Goal: Task Accomplishment & Management: Use online tool/utility

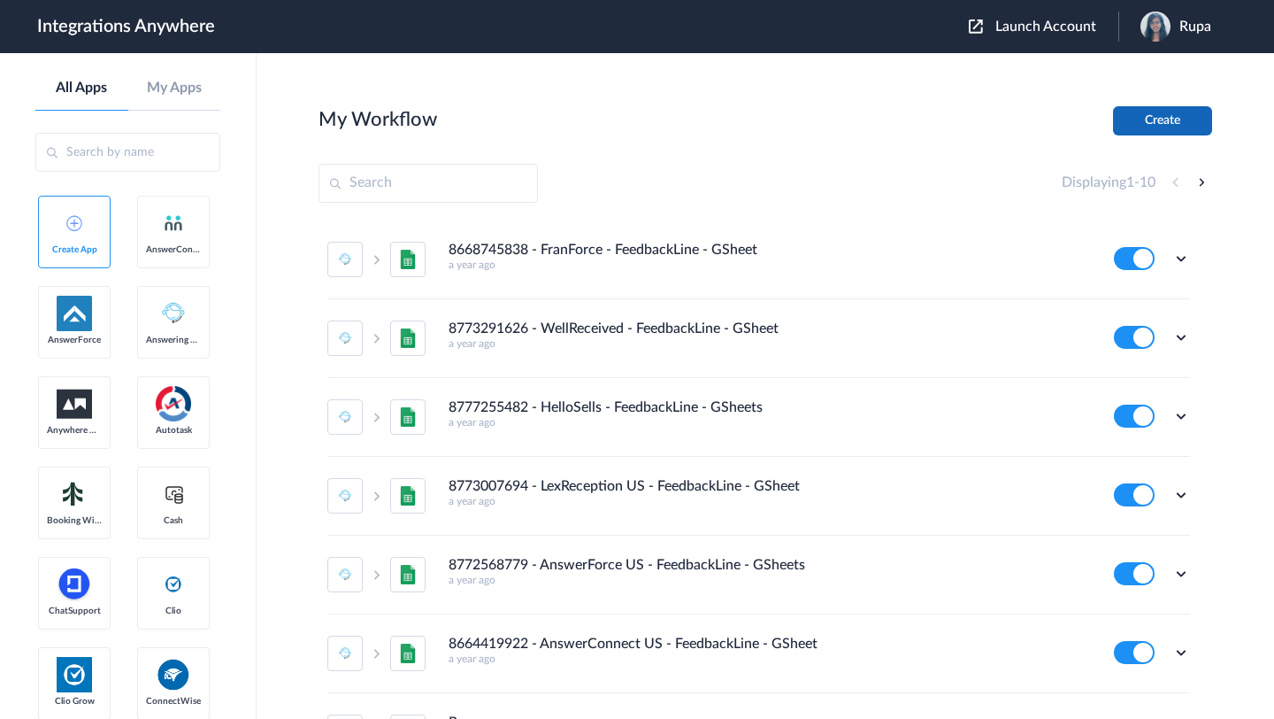
click at [1173, 123] on button "Create" at bounding box center [1162, 120] width 99 height 29
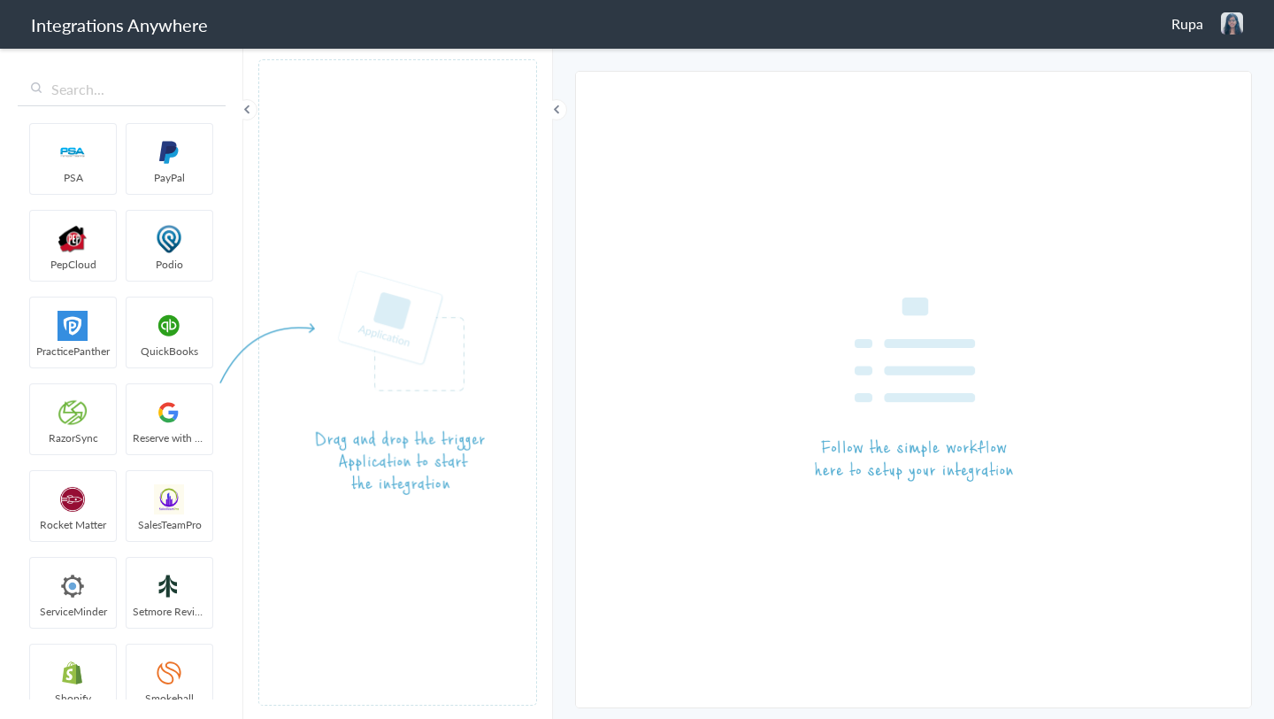
scroll to position [3066, 0]
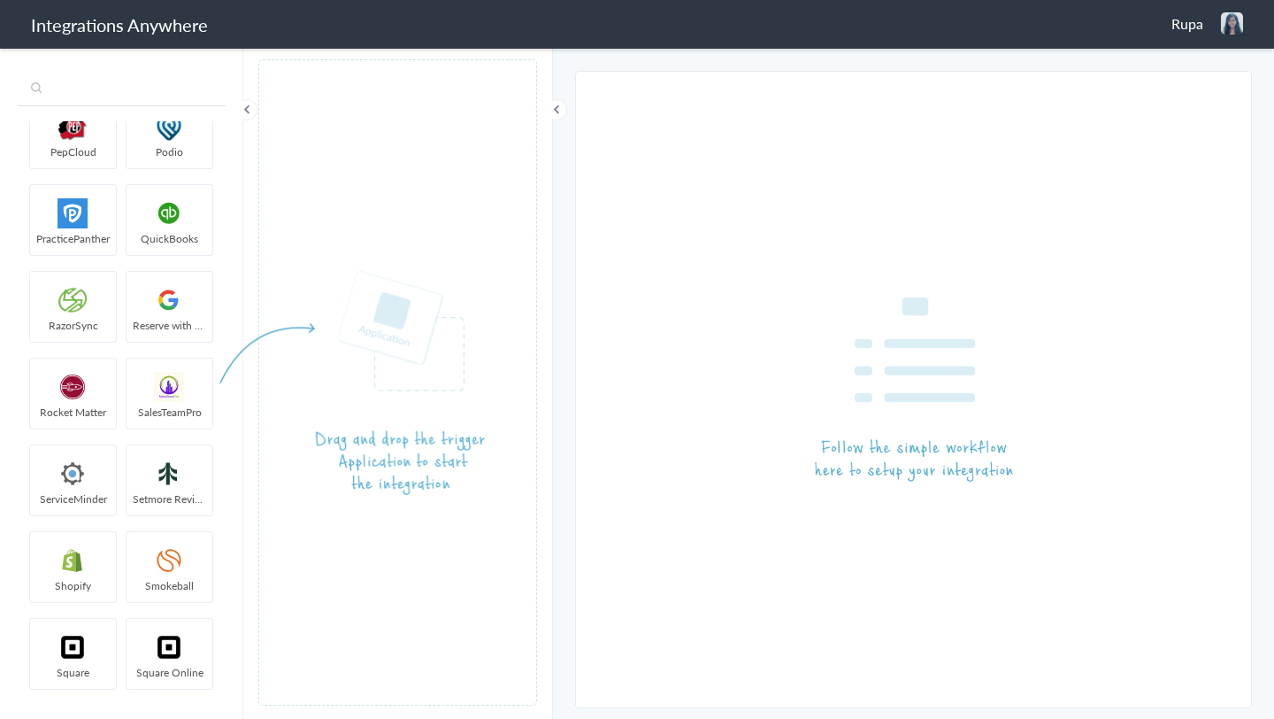
click at [127, 104] on input "text" at bounding box center [122, 90] width 208 height 34
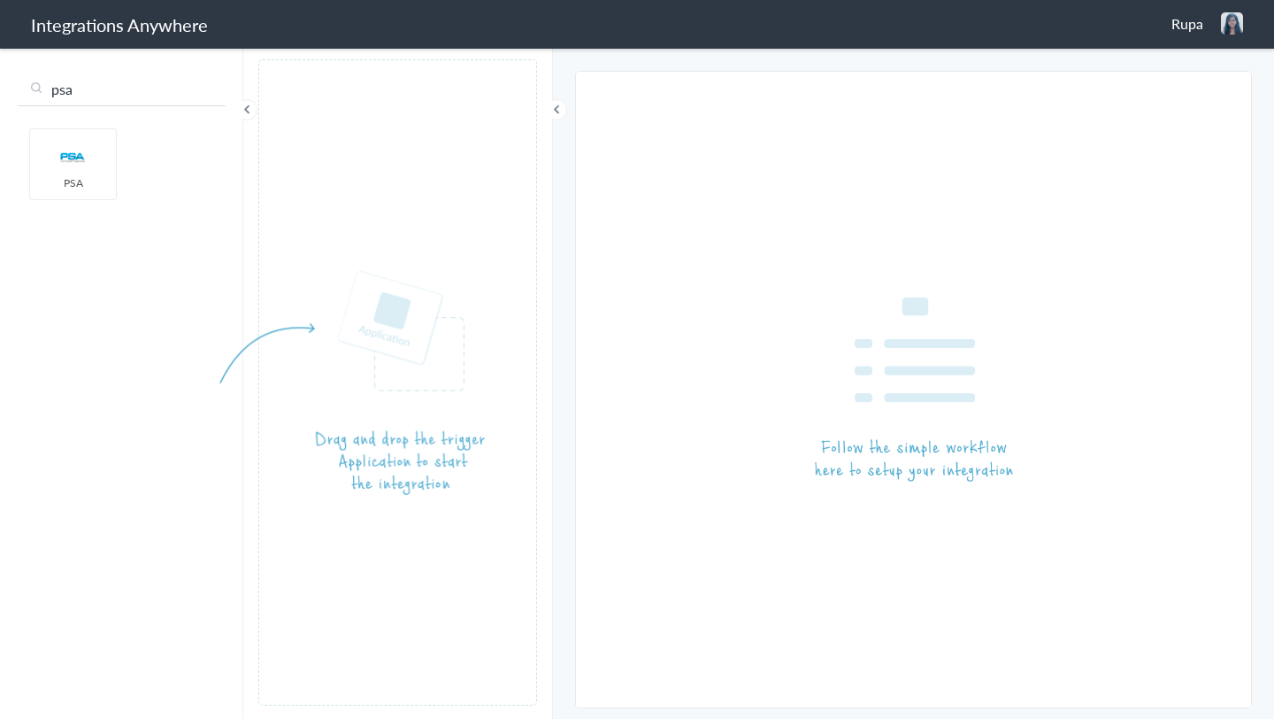
scroll to position [0, 0]
type input "psa"
drag, startPoint x: 66, startPoint y: 173, endPoint x: 429, endPoint y: 211, distance: 364.8
click at [250, 108] on span at bounding box center [246, 109] width 21 height 21
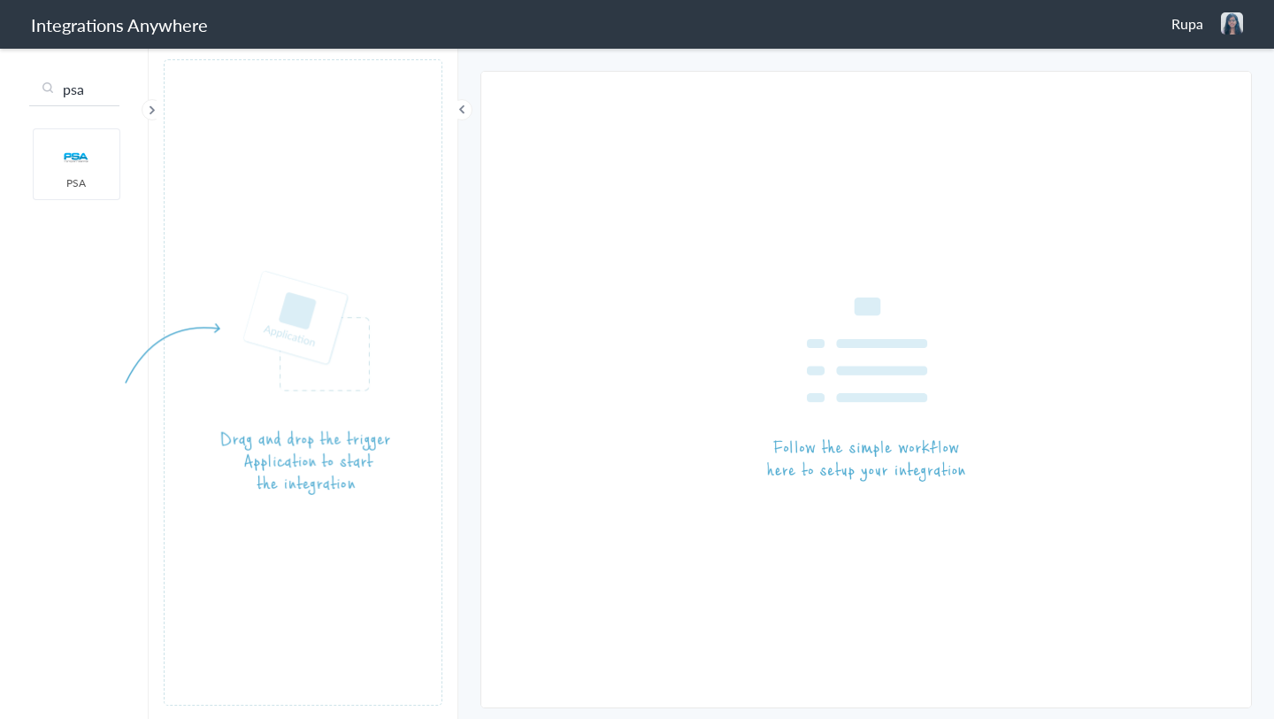
click at [157, 106] on span at bounding box center [152, 109] width 21 height 21
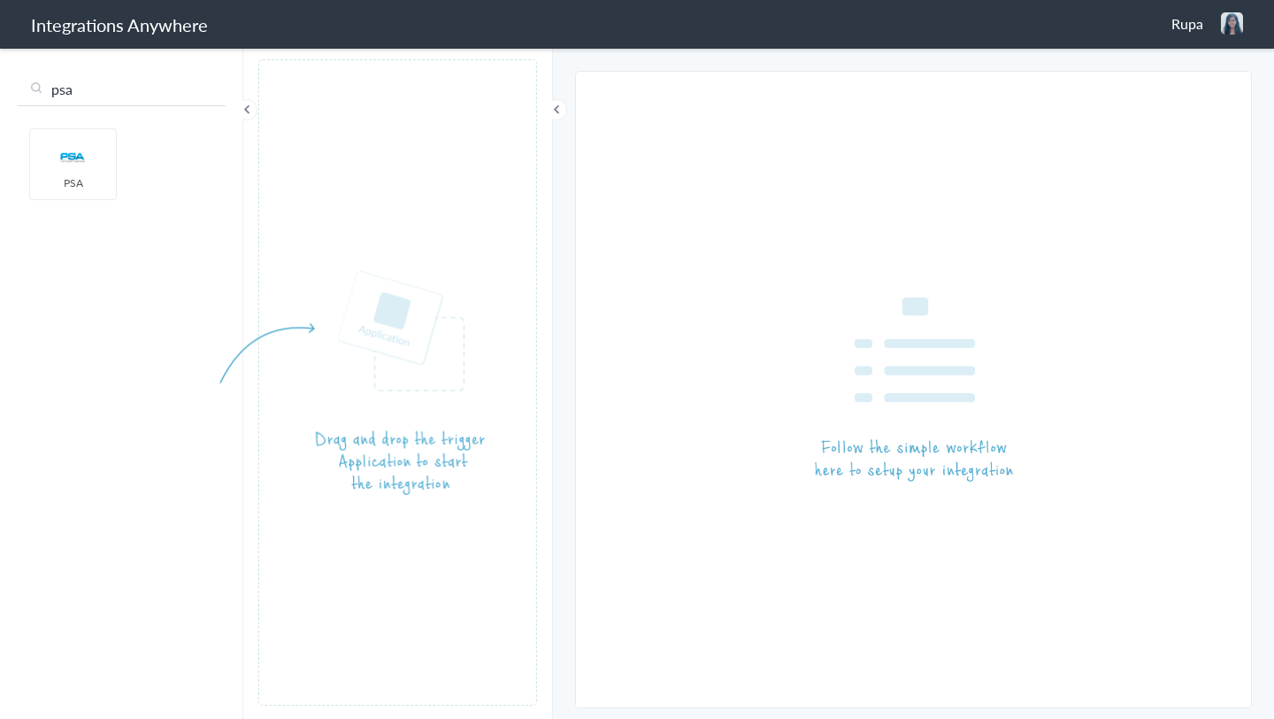
click at [84, 93] on input "psa" at bounding box center [122, 90] width 208 height 34
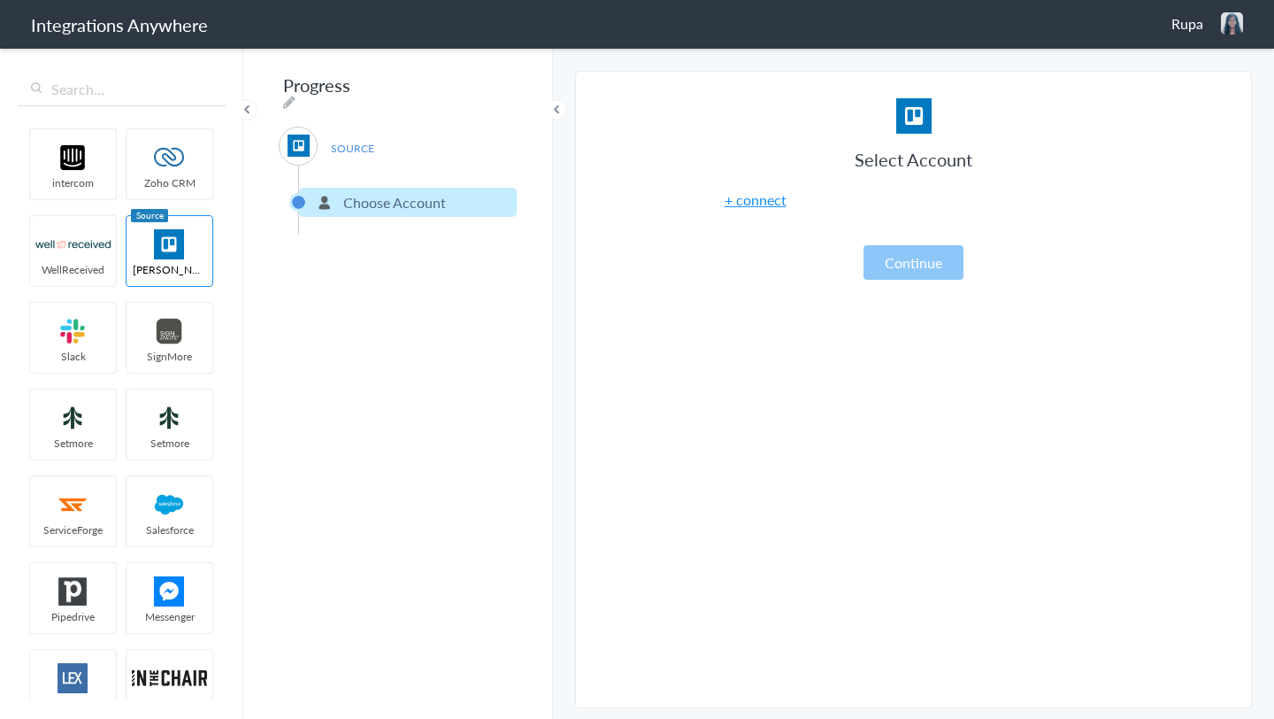
click at [245, 111] on span at bounding box center [246, 109] width 21 height 21
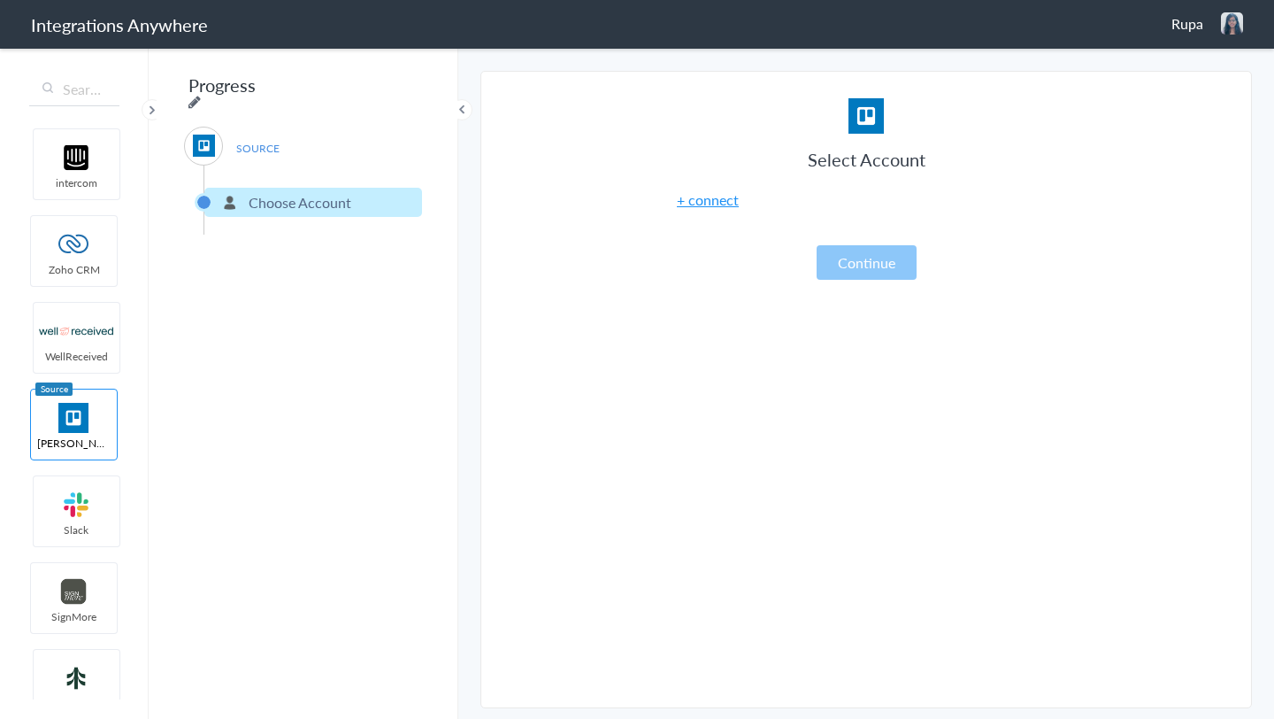
click at [201, 95] on icon at bounding box center [194, 102] width 12 height 14
type input "Progress"
click at [385, 138] on div "SOURCE Choose Account" at bounding box center [303, 181] width 238 height 108
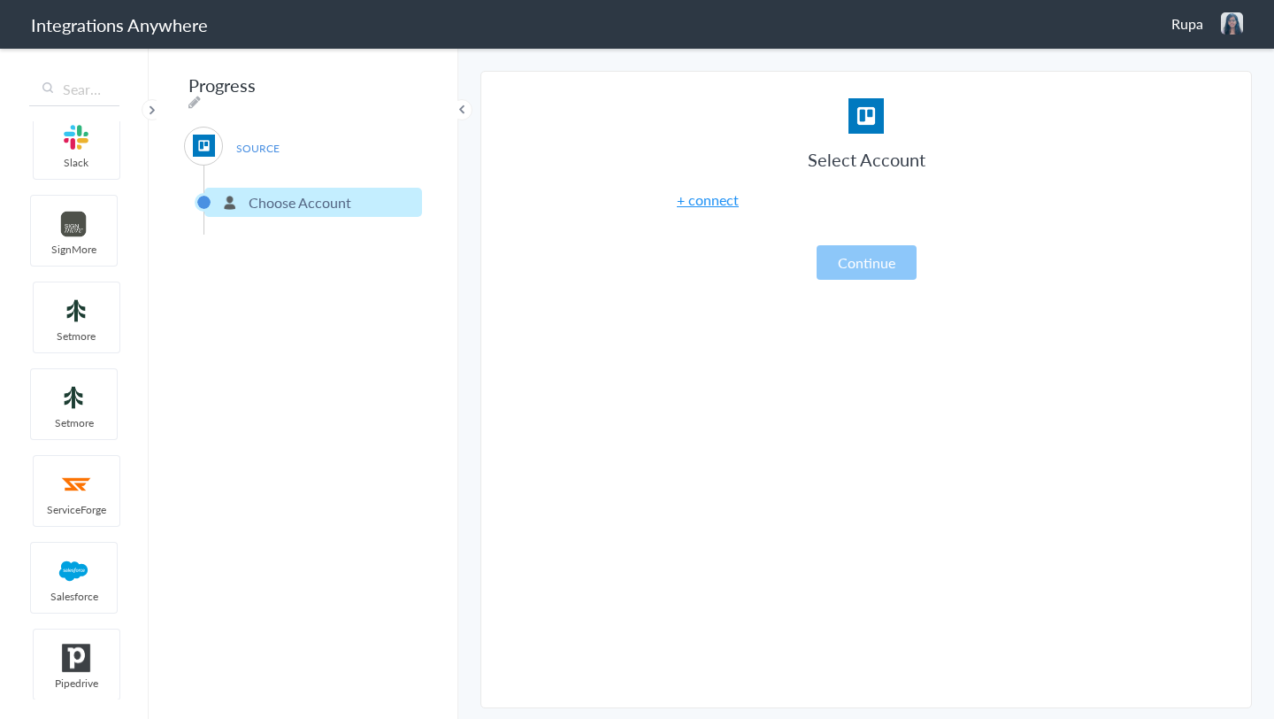
scroll to position [369, 0]
click at [153, 109] on span at bounding box center [152, 109] width 21 height 21
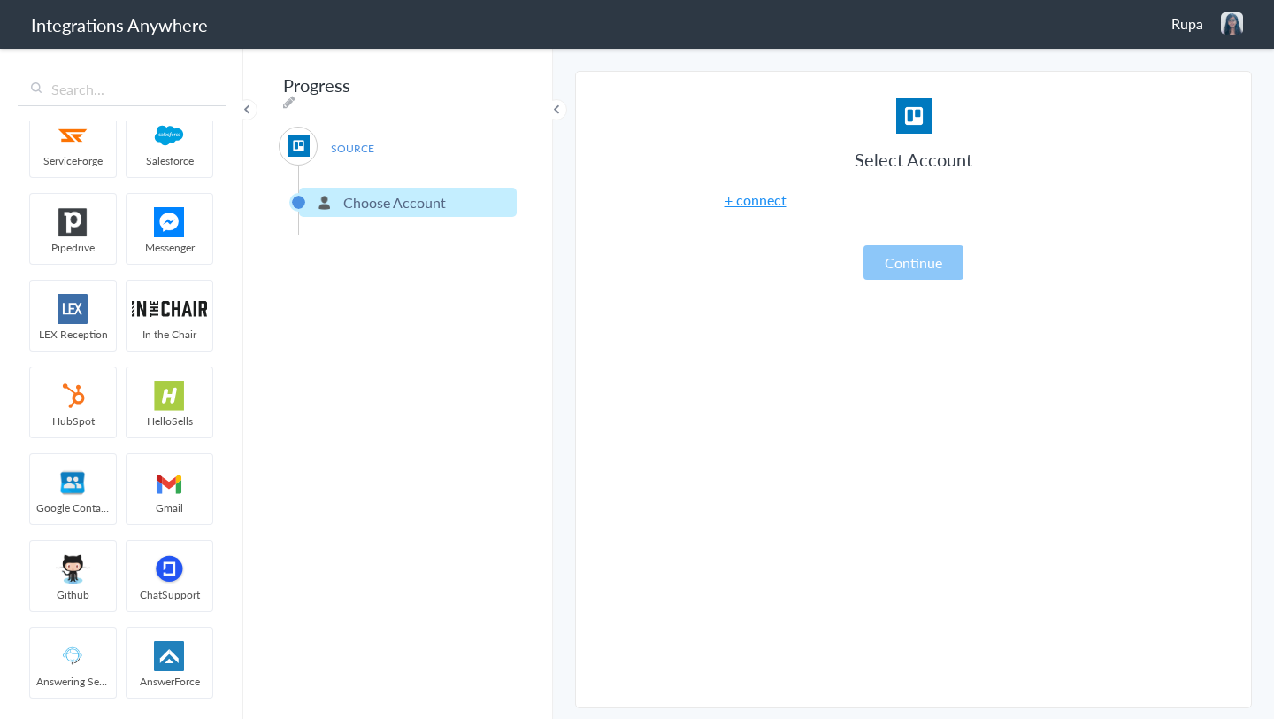
scroll to position [196, 0]
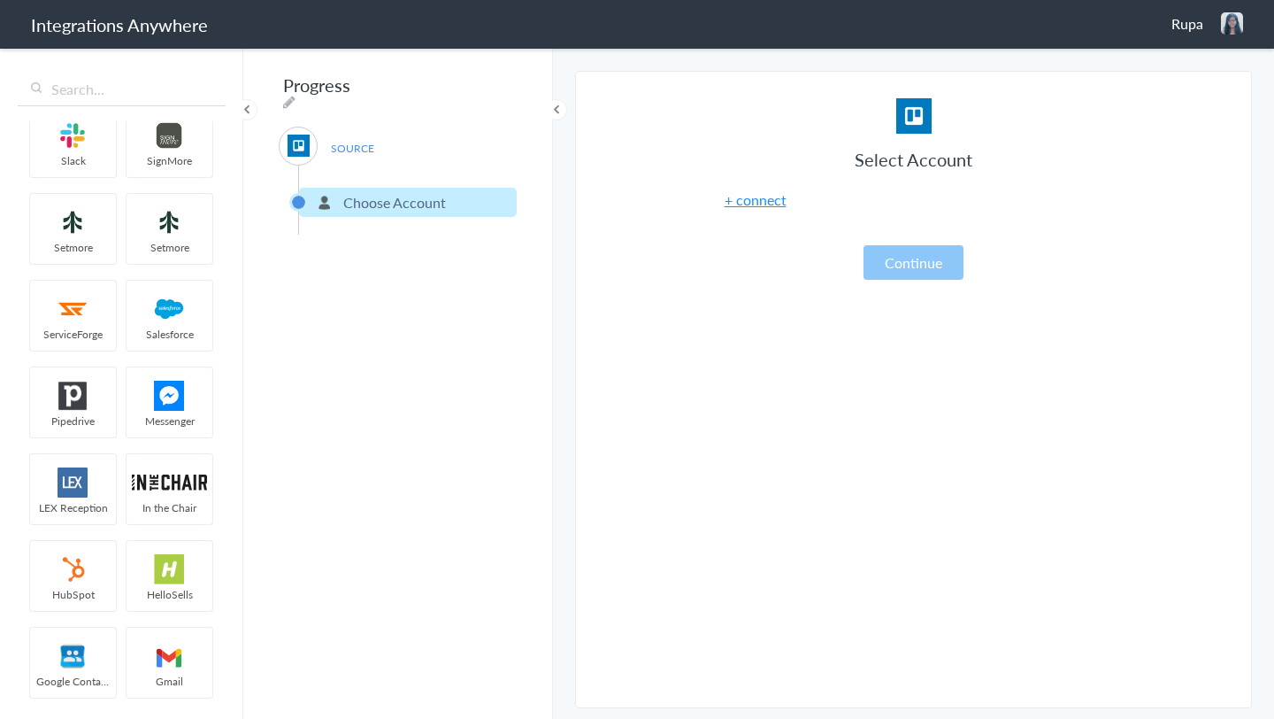
click at [1212, 19] on div "Rupa Logout Dashboard" at bounding box center [1208, 23] width 72 height 22
click at [1193, 88] on li "Dashboard" at bounding box center [1195, 91] width 122 height 27
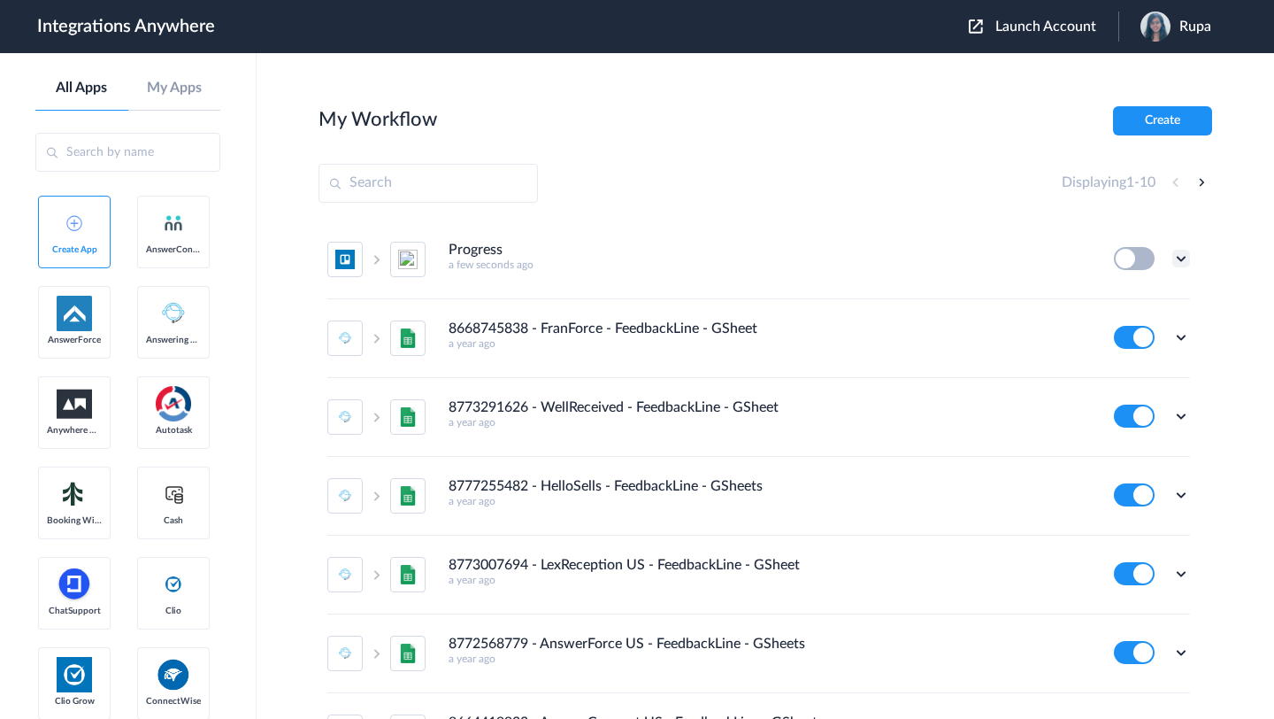
click at [1178, 256] on icon at bounding box center [1182, 259] width 18 height 18
click at [1119, 368] on span "Delete" at bounding box center [1126, 364] width 35 height 12
click at [1007, 256] on div "Progress a few seconds ago" at bounding box center [770, 256] width 642 height 29
click at [1182, 256] on icon at bounding box center [1182, 259] width 18 height 18
click at [1123, 367] on span "Delete" at bounding box center [1126, 364] width 35 height 12
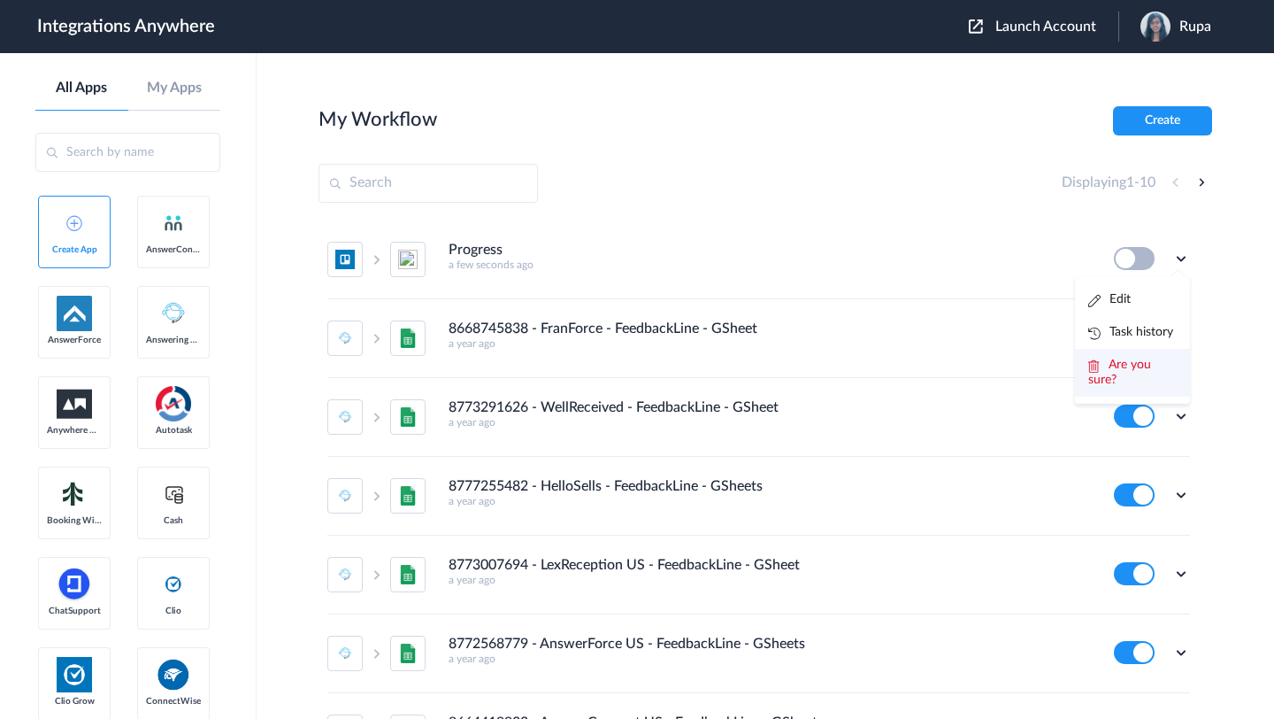
click at [1125, 364] on span "Are you sure?" at bounding box center [1119, 371] width 63 height 27
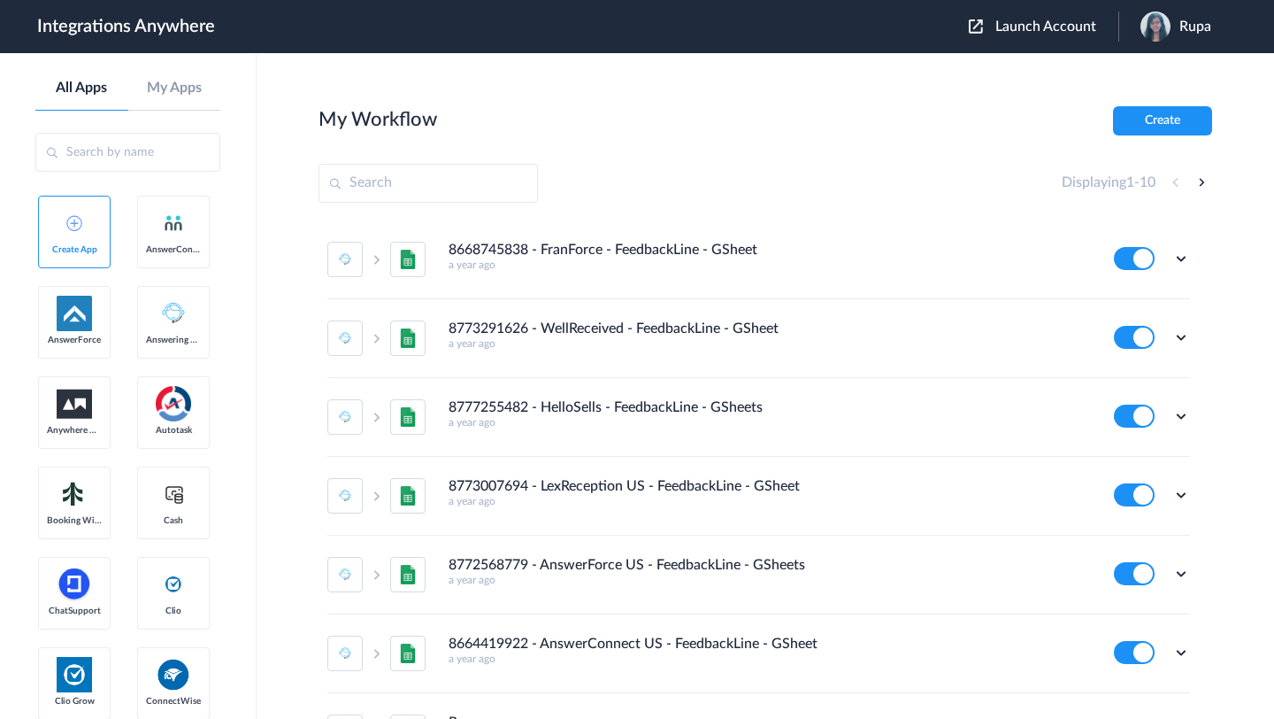
click at [904, 251] on div "8668745838 - FranForce - FeedbackLine - GSheet a year ago" at bounding box center [770, 256] width 642 height 29
click at [1181, 256] on icon at bounding box center [1182, 259] width 18 height 18
click at [1112, 302] on link "Edit" at bounding box center [1109, 299] width 42 height 12
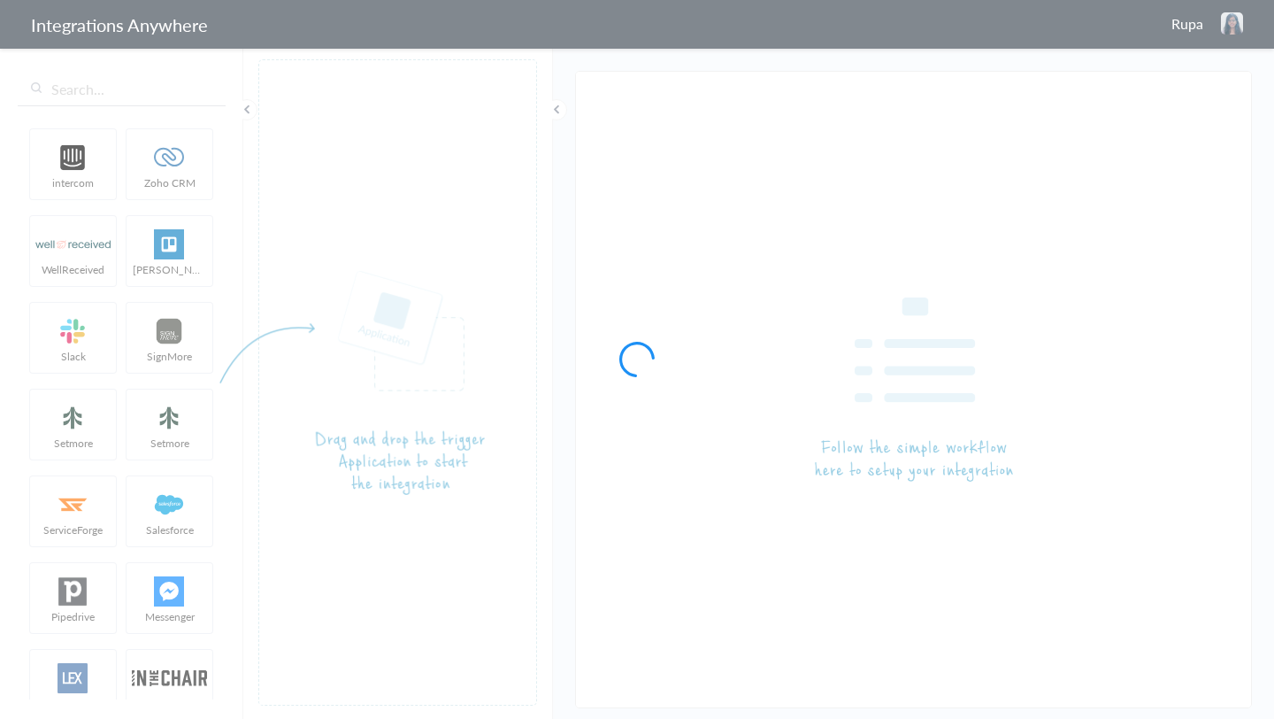
type input "8668745838 - FranForce - FeedbackLine - GSheet"
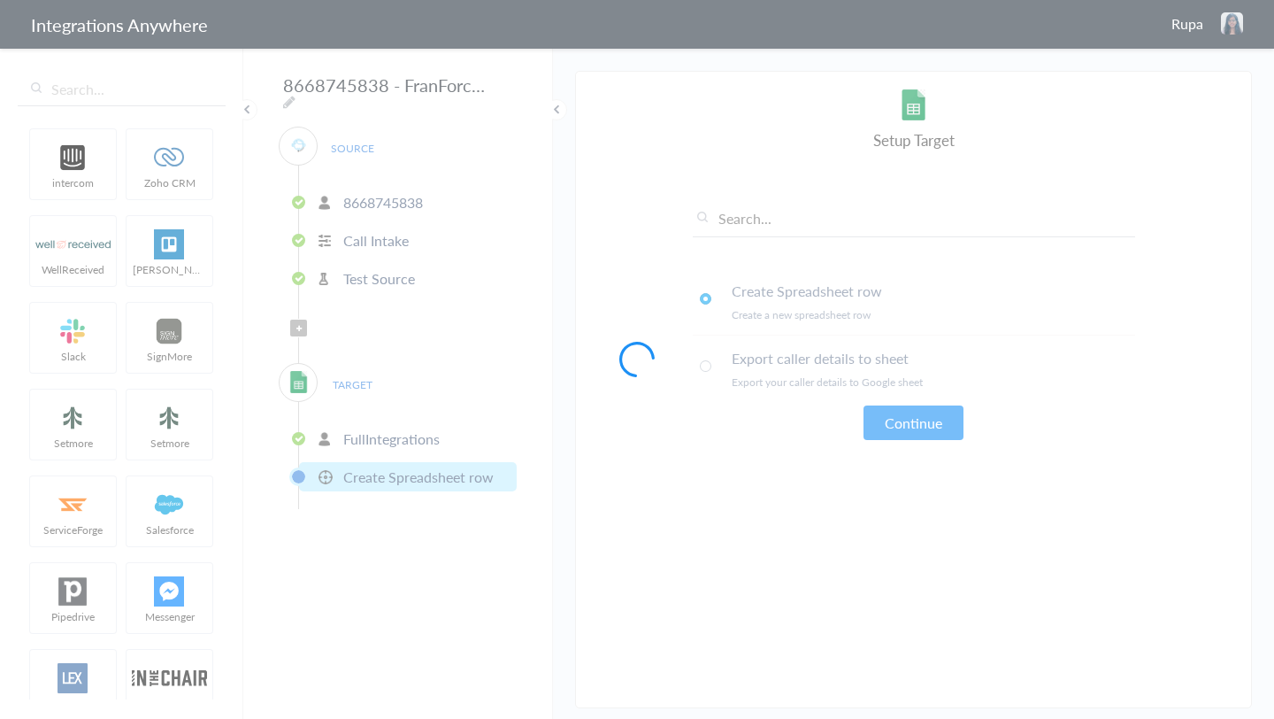
click at [407, 188] on div at bounding box center [637, 359] width 1274 height 719
click at [346, 142] on div at bounding box center [637, 359] width 1274 height 719
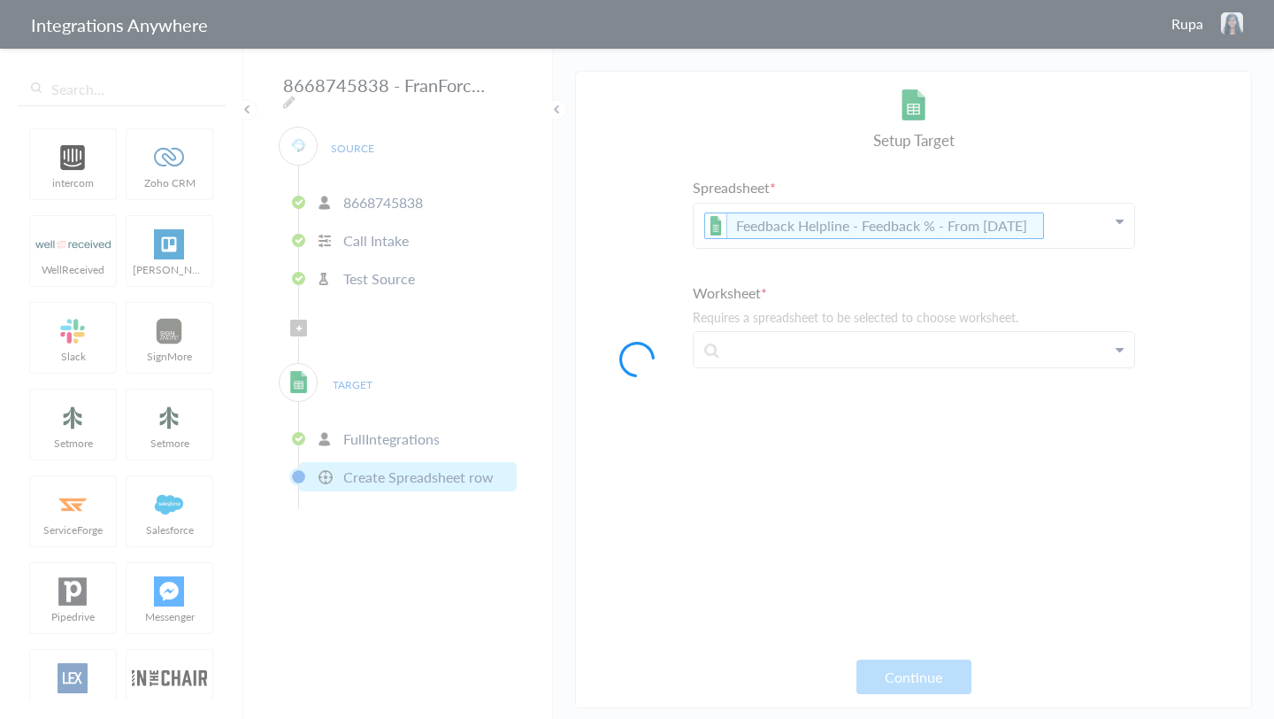
click at [358, 142] on div at bounding box center [637, 359] width 1274 height 719
click at [373, 143] on div at bounding box center [637, 359] width 1274 height 719
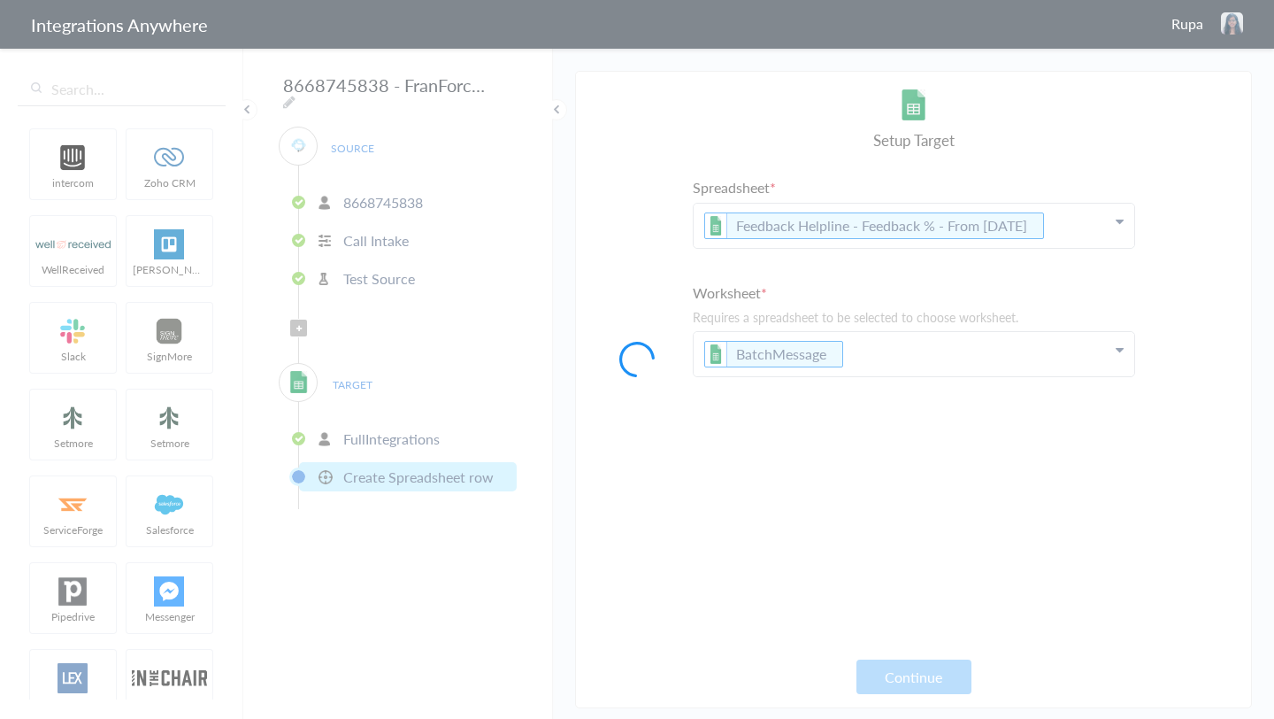
click at [373, 143] on div at bounding box center [637, 359] width 1274 height 719
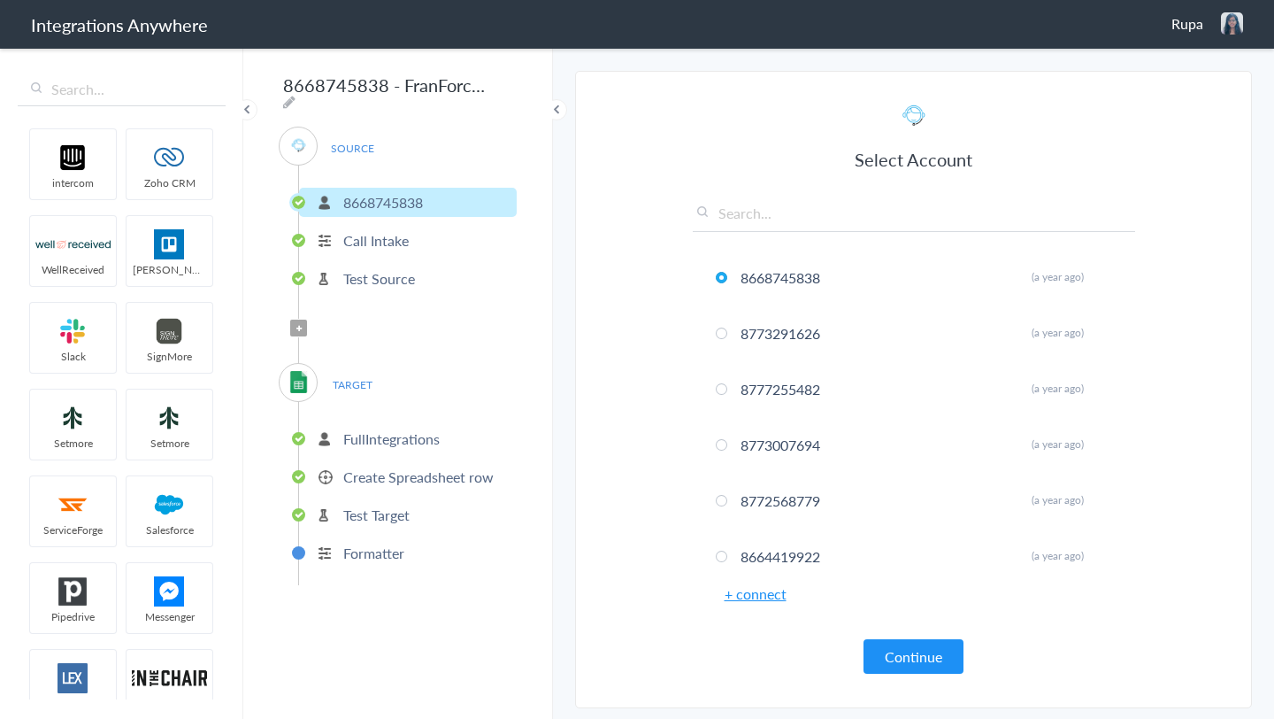
click at [357, 194] on p "8668745838" at bounding box center [383, 202] width 80 height 20
click at [364, 136] on span "SOURCE" at bounding box center [352, 148] width 67 height 24
click at [1218, 25] on div "Rupa Logout Dashboard" at bounding box center [1208, 23] width 72 height 22
click at [1192, 89] on li "Dashboard" at bounding box center [1195, 91] width 122 height 27
click at [1217, 28] on div "Rupa Logout Dashboard" at bounding box center [1208, 23] width 72 height 22
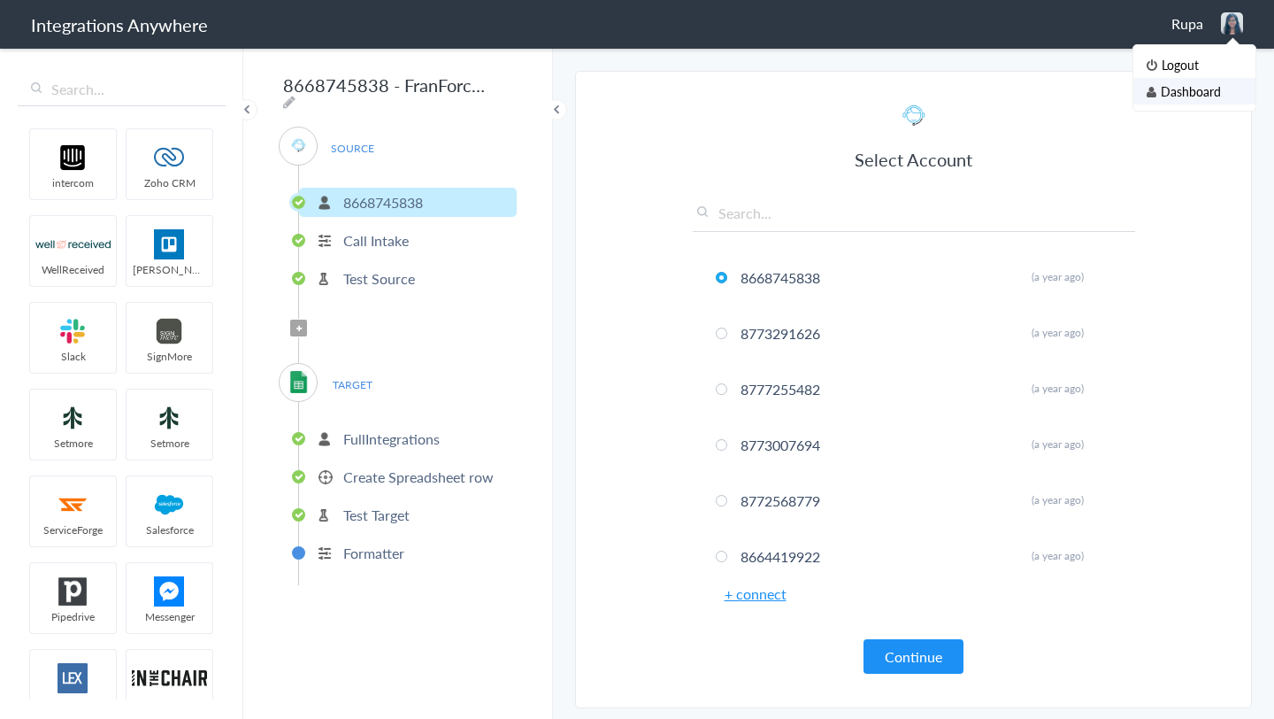
click at [1195, 87] on li "Dashboard" at bounding box center [1195, 91] width 122 height 27
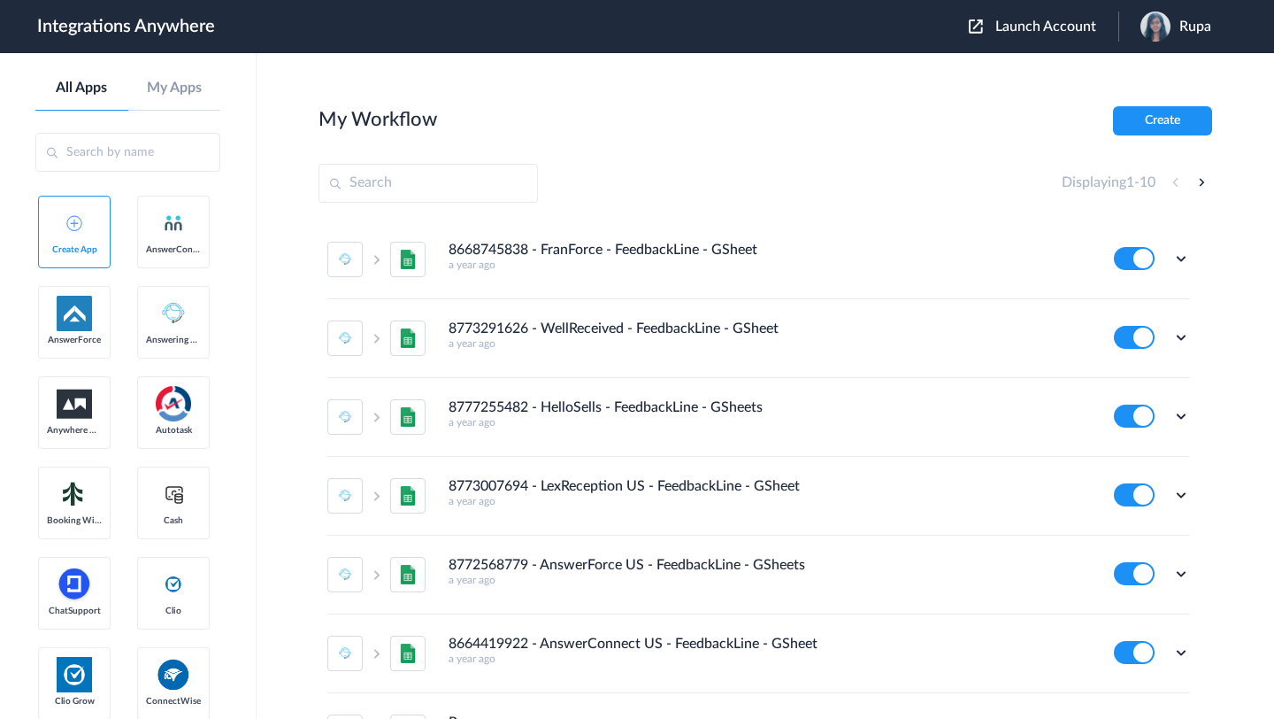
click at [72, 229] on img at bounding box center [74, 223] width 16 height 16
click at [1178, 119] on button "Create" at bounding box center [1162, 120] width 99 height 29
